Goal: Information Seeking & Learning: Learn about a topic

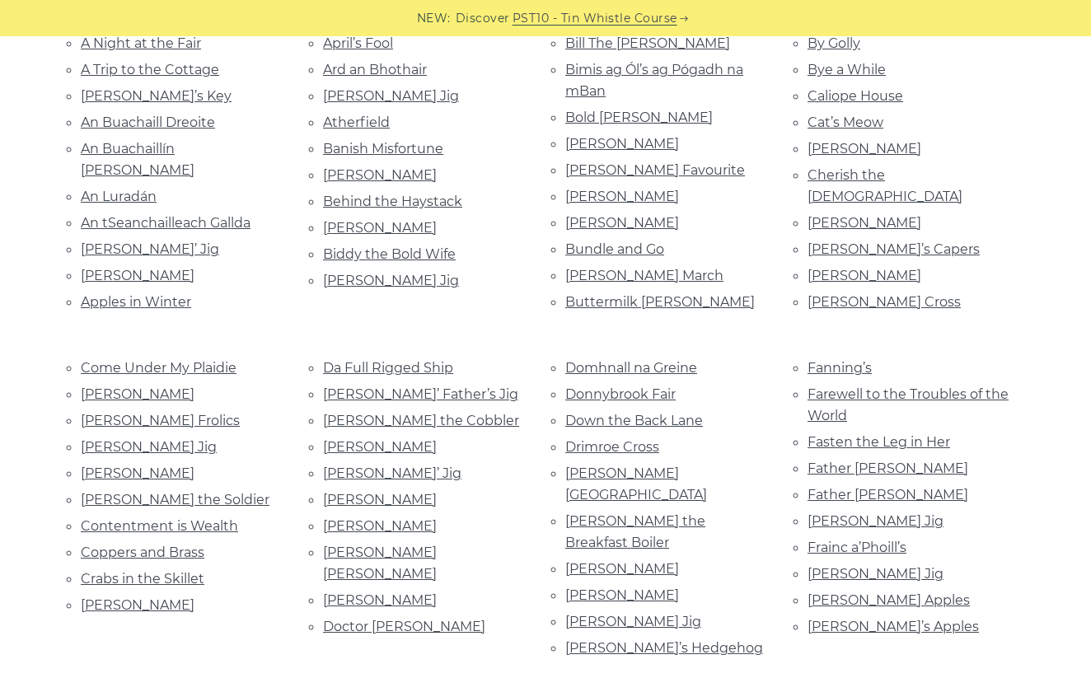
scroll to position [376, 0]
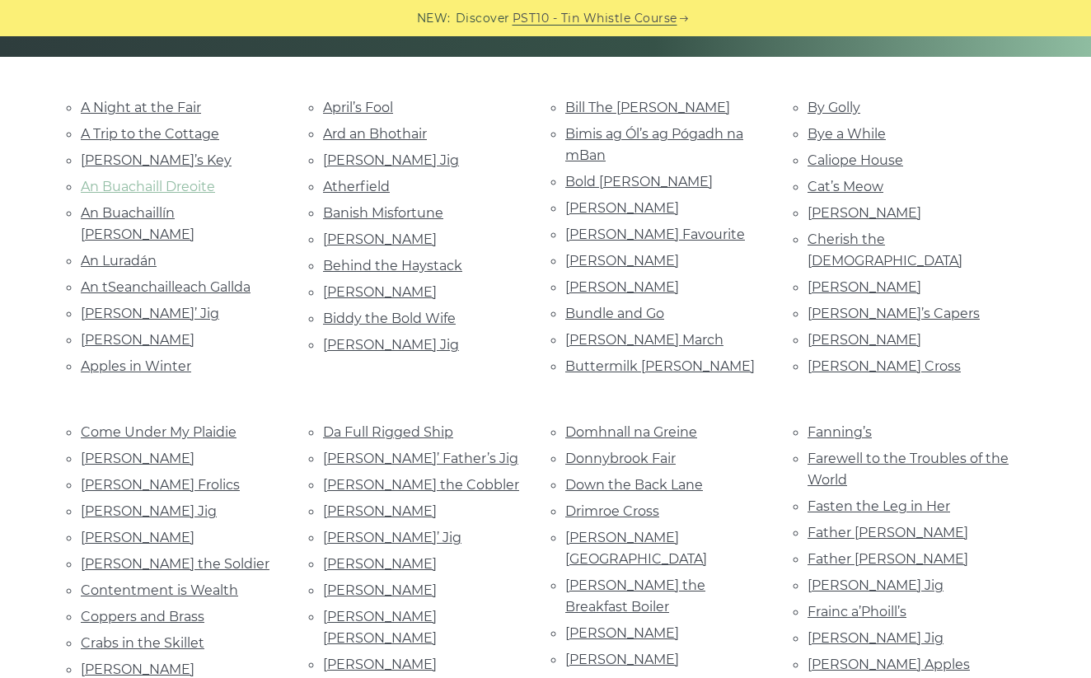
click at [180, 186] on link "An Buachaill Dreoite" at bounding box center [148, 187] width 134 height 16
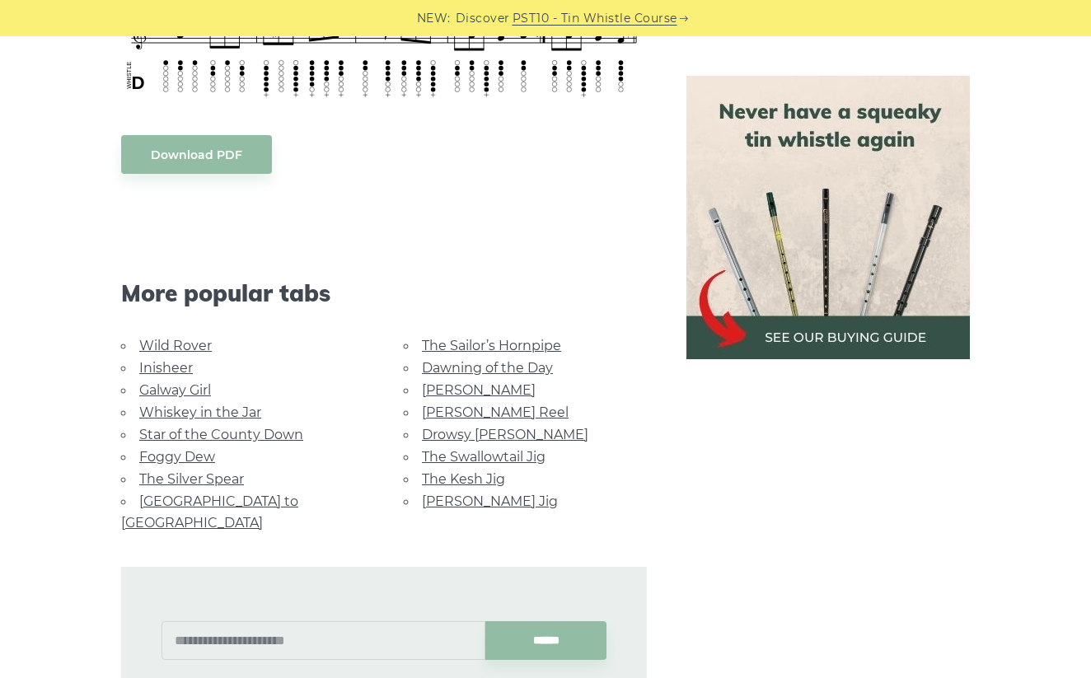
scroll to position [2058, 0]
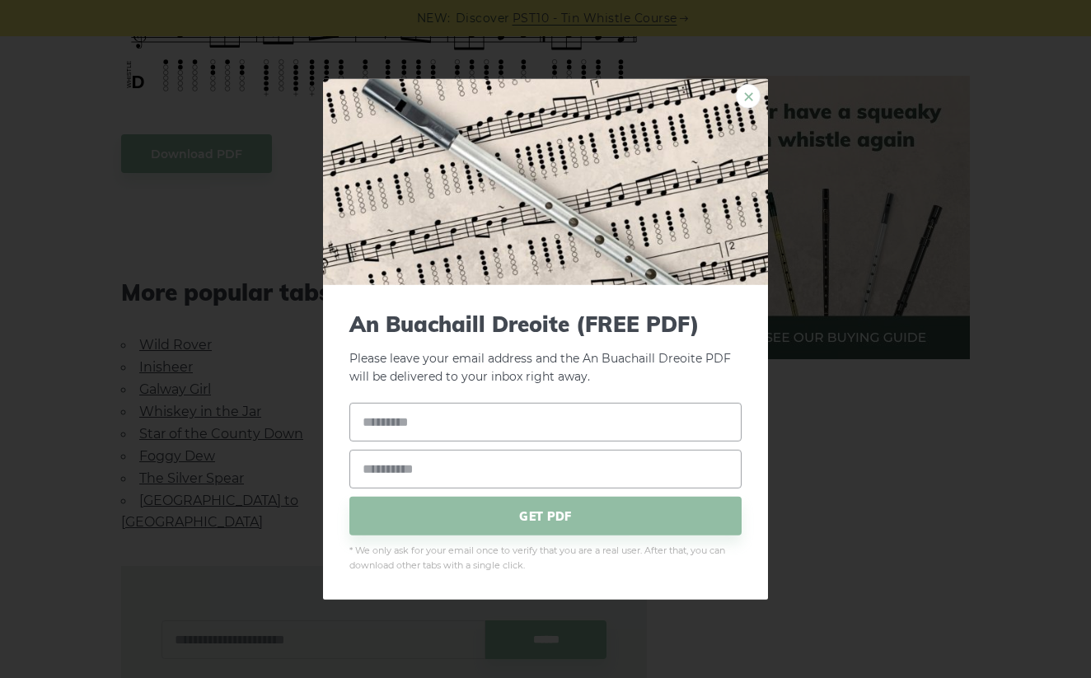
click at [753, 97] on link "×" at bounding box center [748, 95] width 25 height 25
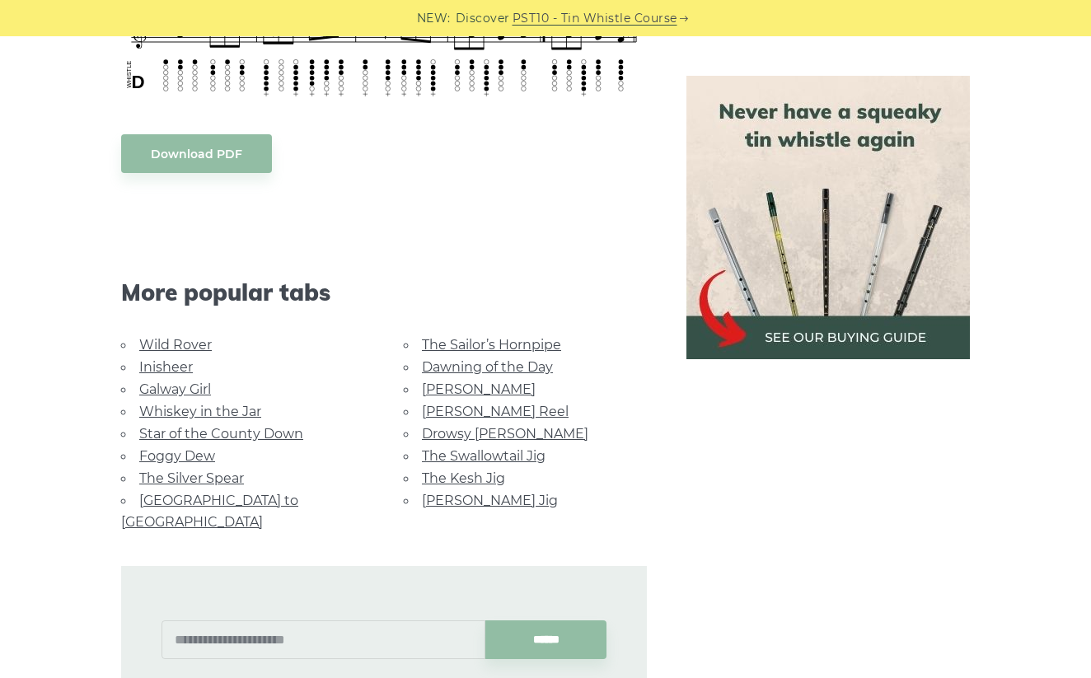
click at [521, 348] on link "The Sailor’s Hornpipe" at bounding box center [491, 345] width 139 height 16
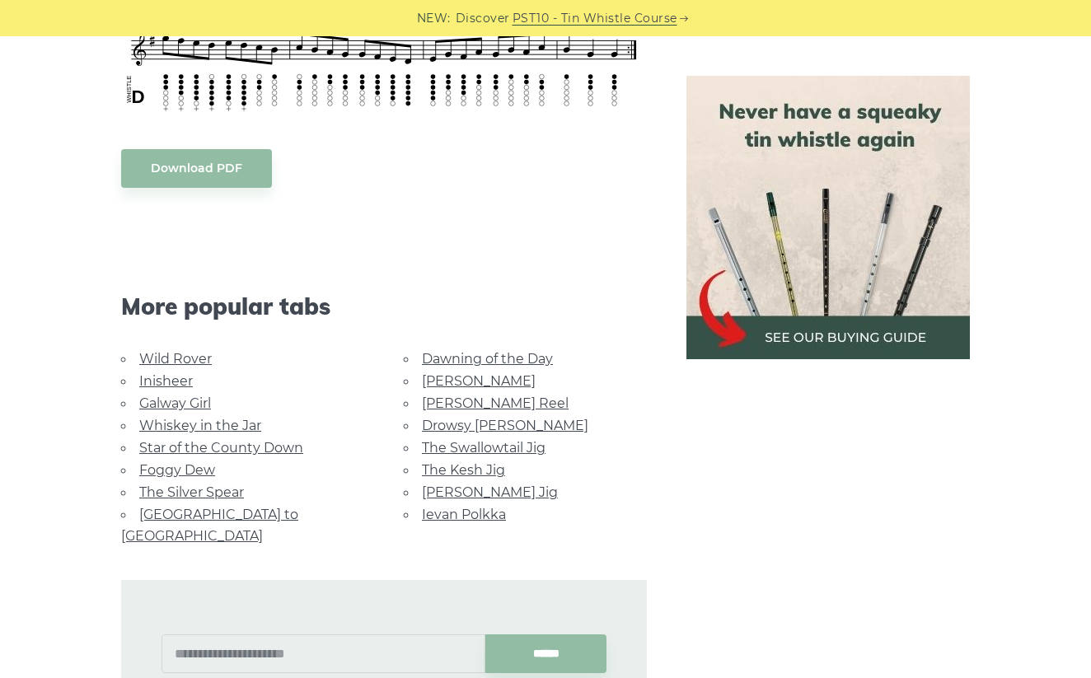
scroll to position [875, 0]
click at [259, 507] on link "[GEOGRAPHIC_DATA] to [GEOGRAPHIC_DATA]" at bounding box center [209, 524] width 177 height 37
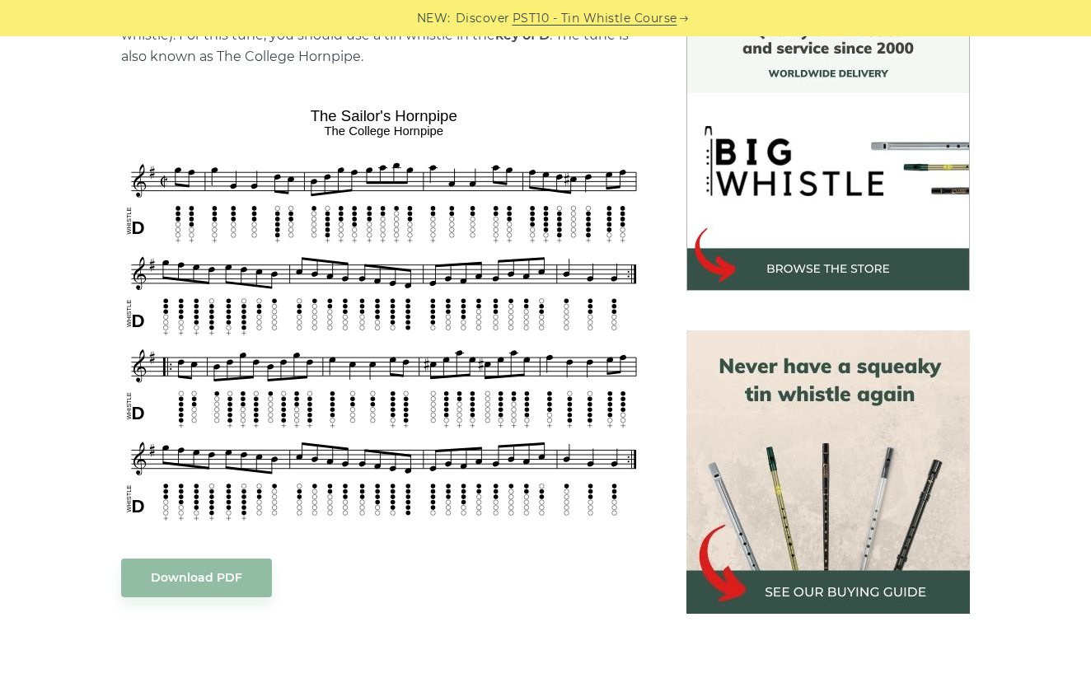
scroll to position [465, 0]
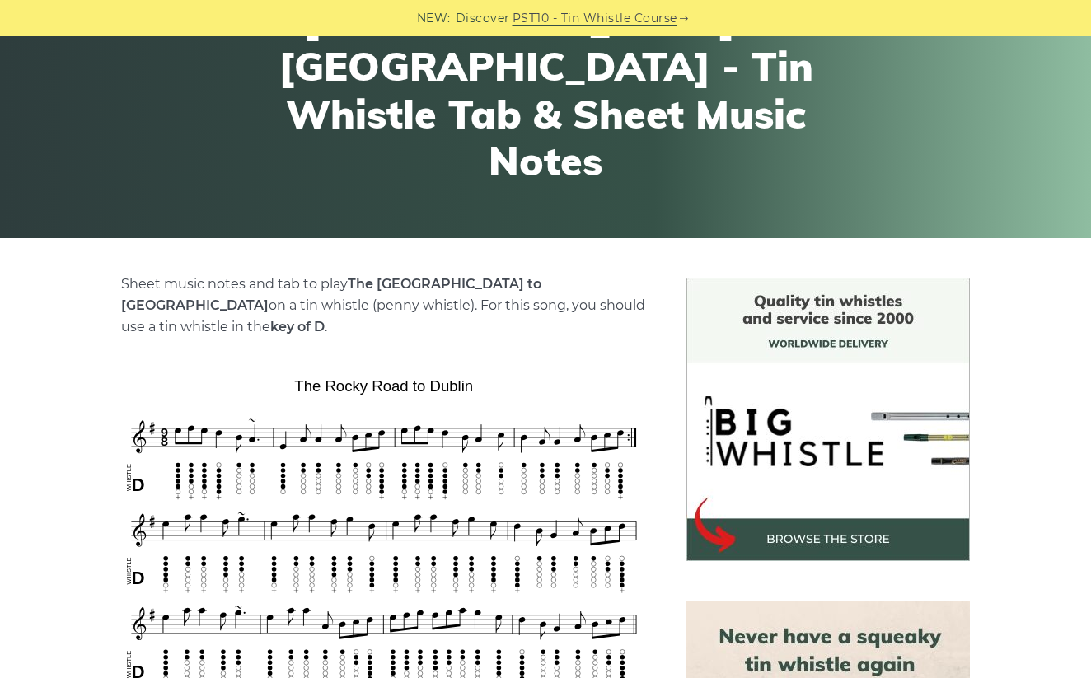
scroll to position [201, 0]
